Goal: Find specific page/section: Find specific page/section

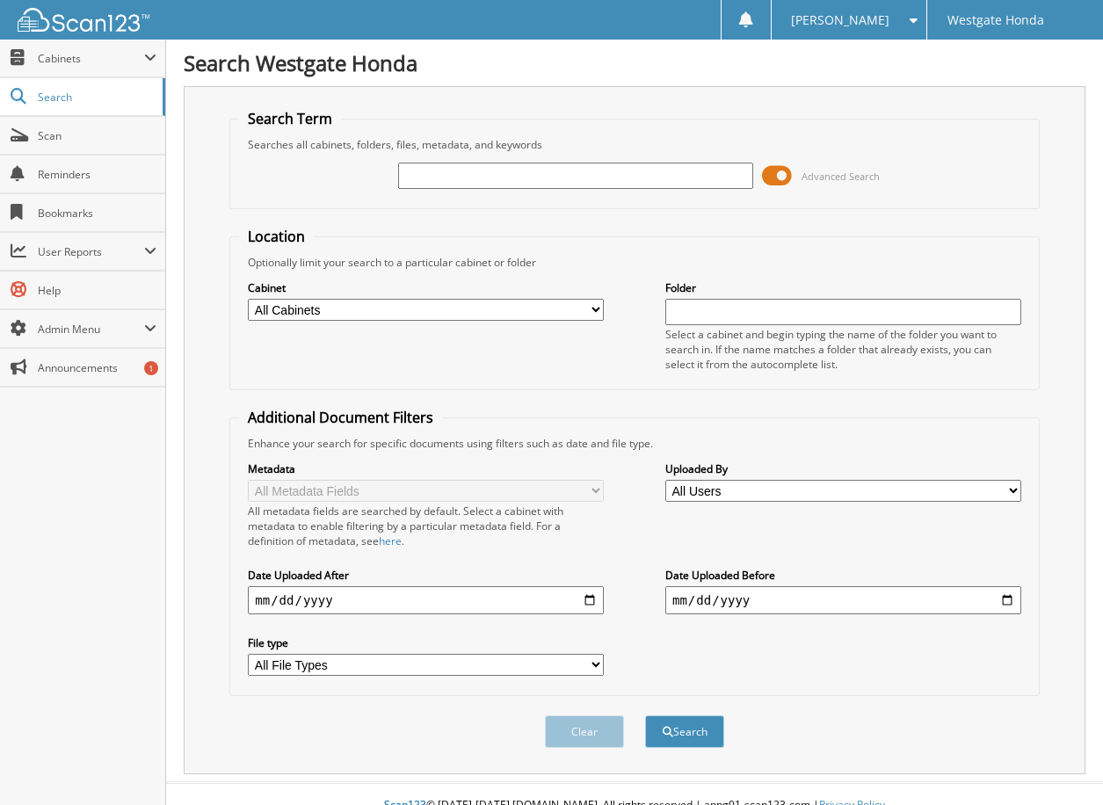
click at [411, 176] on input "text" at bounding box center [576, 176] width 356 height 26
type input "65250"
click at [645, 716] on button "Search" at bounding box center [684, 732] width 79 height 33
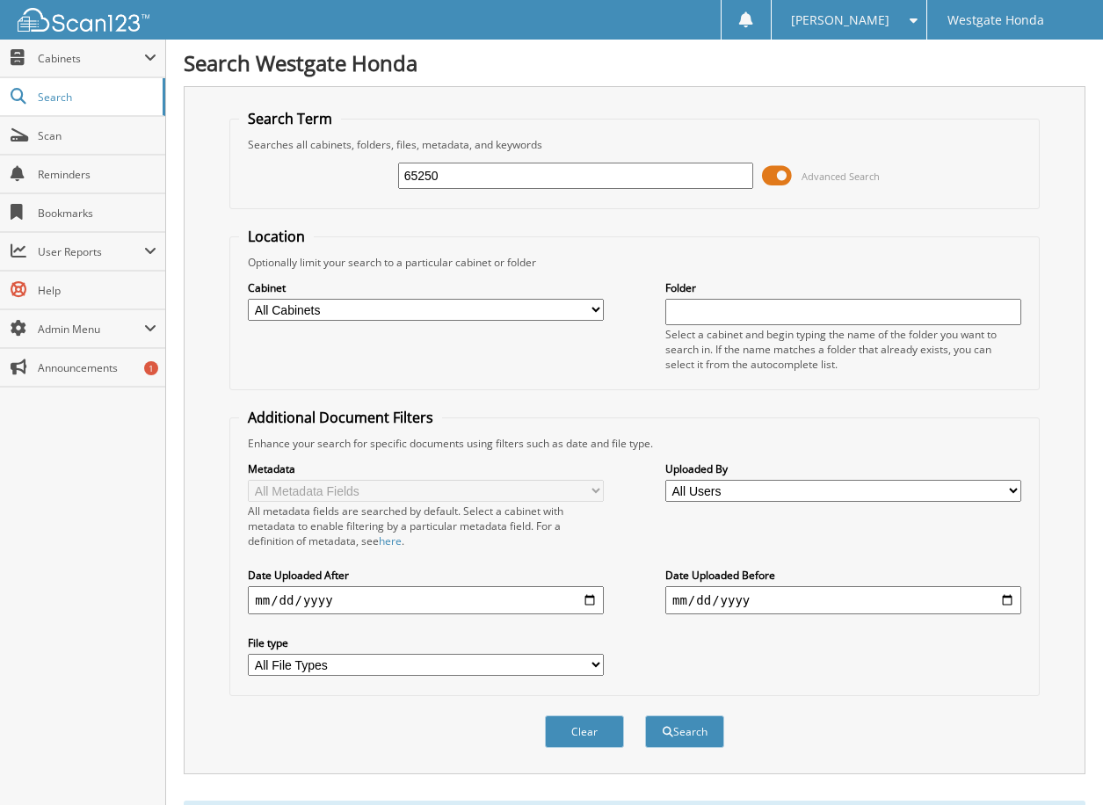
click at [770, 173] on span at bounding box center [777, 176] width 30 height 26
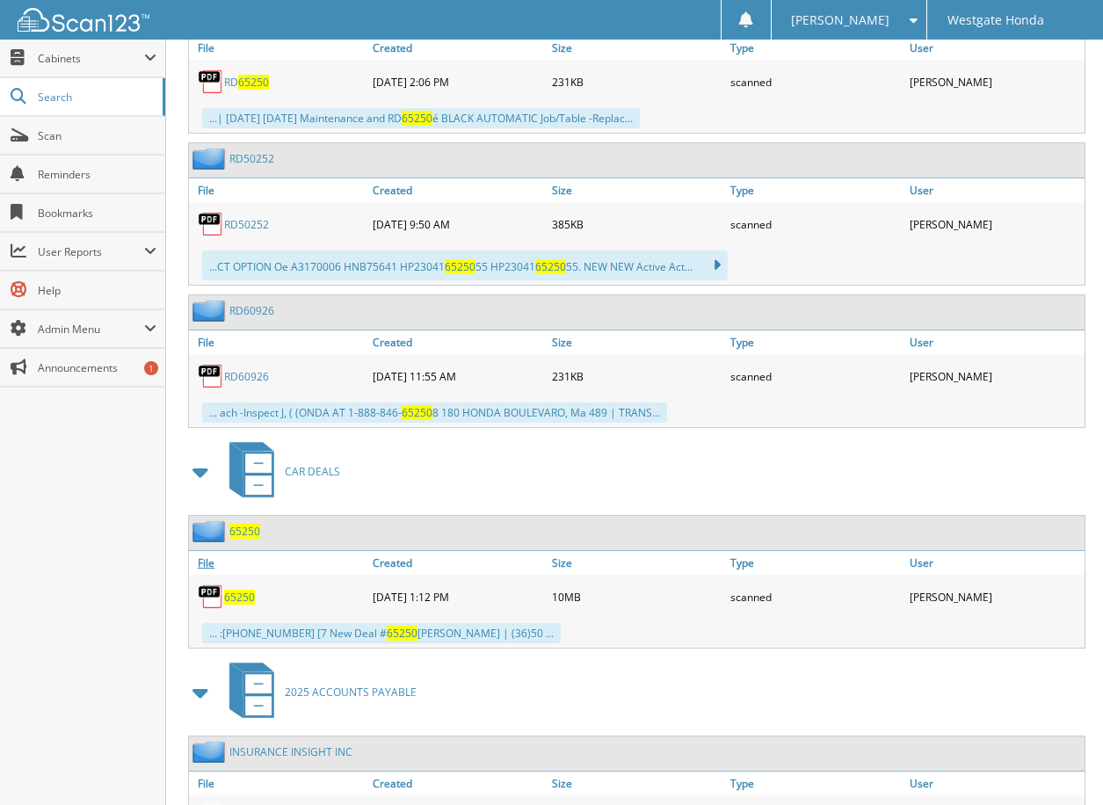
scroll to position [440, 0]
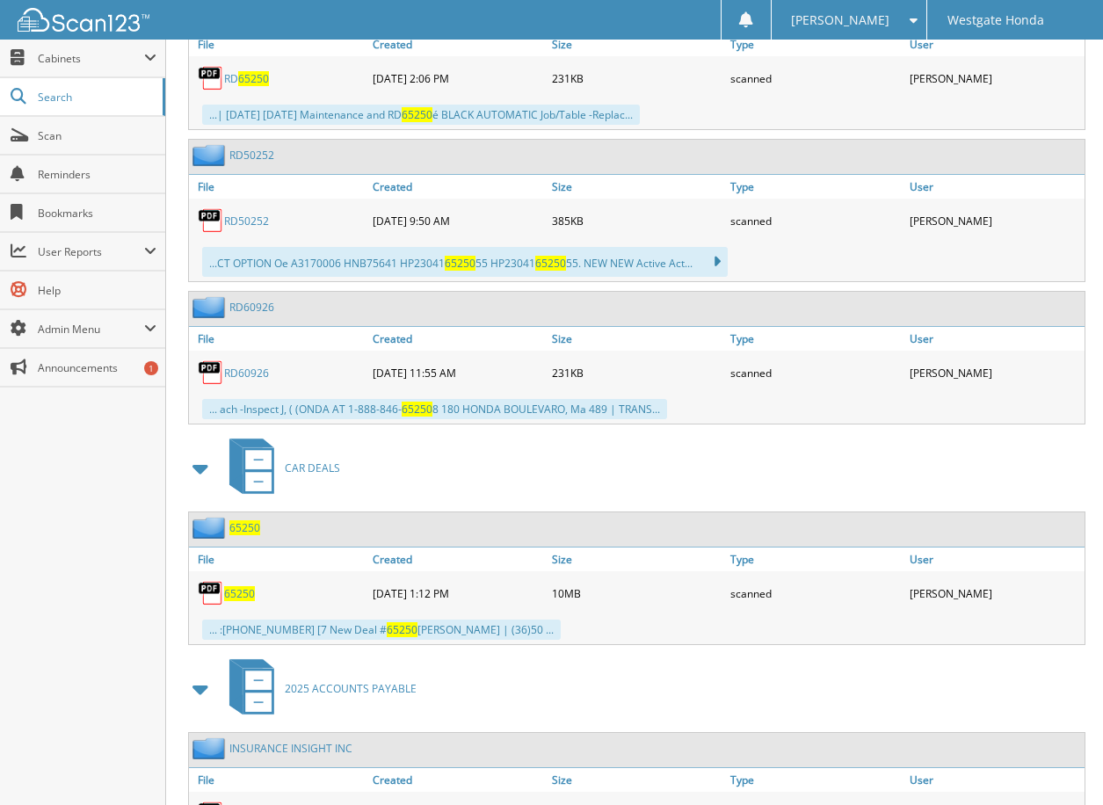
click at [240, 592] on span "65250" at bounding box center [239, 593] width 31 height 15
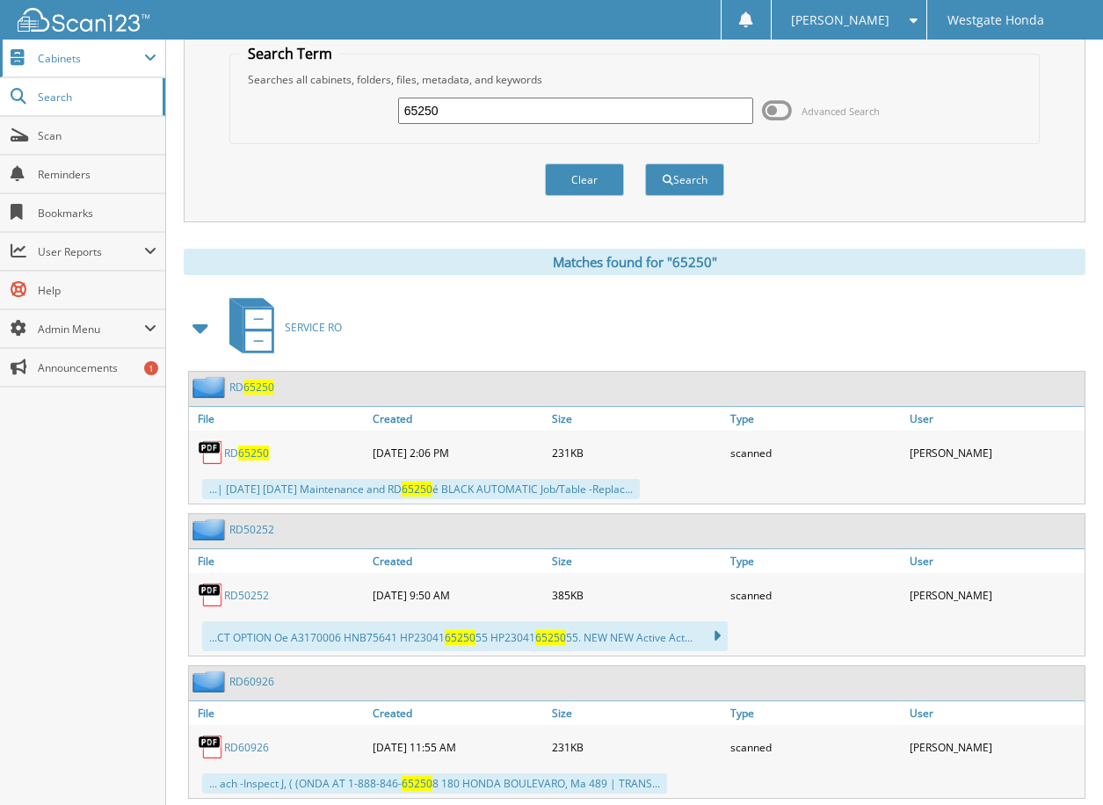
scroll to position [0, 0]
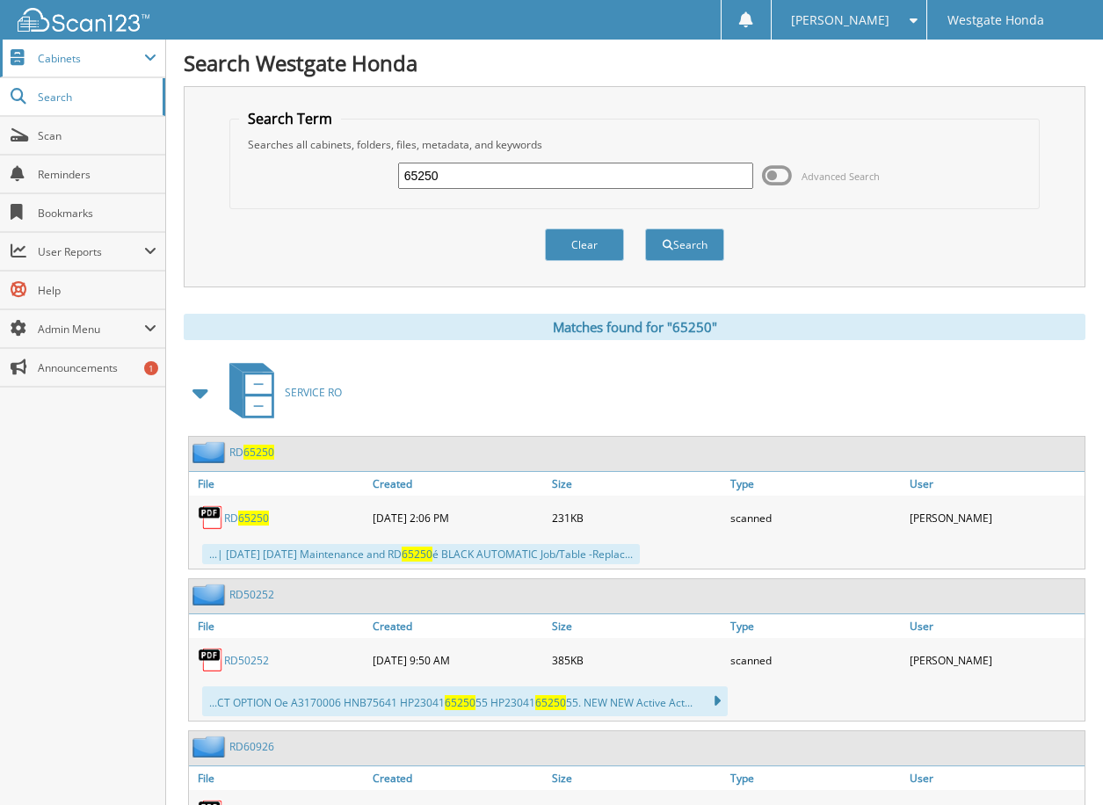
click at [78, 57] on span "Cabinets" at bounding box center [91, 58] width 106 height 15
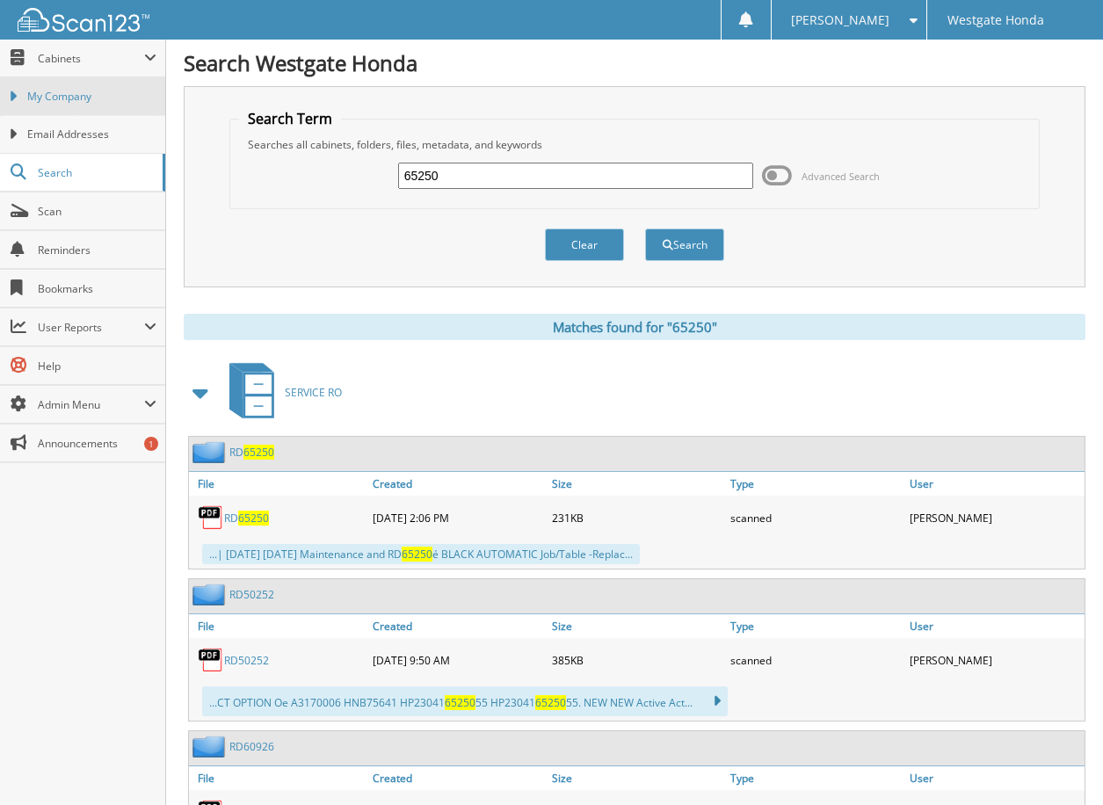
click at [68, 92] on span "My Company" at bounding box center [91, 97] width 129 height 16
